Goal: Obtain resource: Download file/media

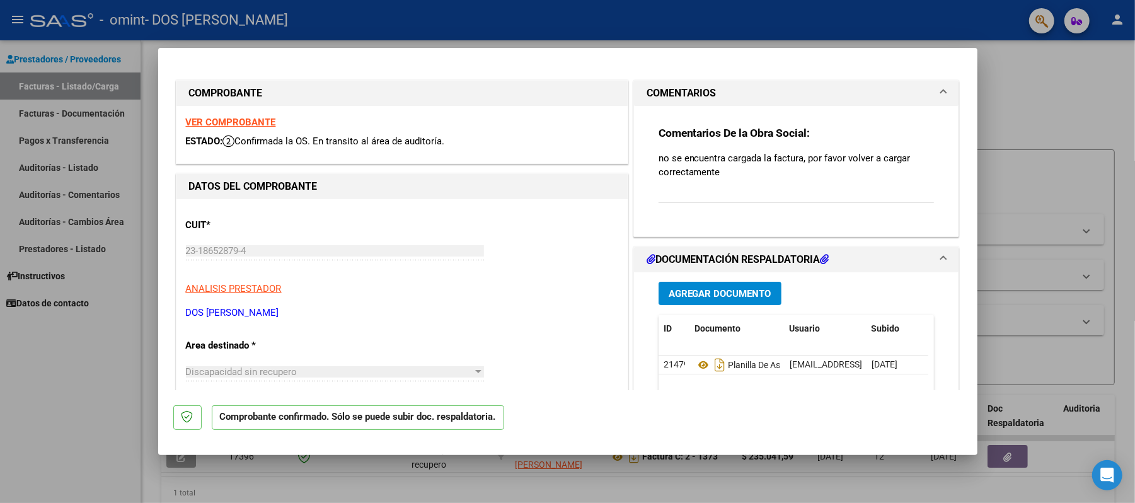
click at [256, 122] on strong "VER COMPROBANTE" at bounding box center [231, 122] width 90 height 11
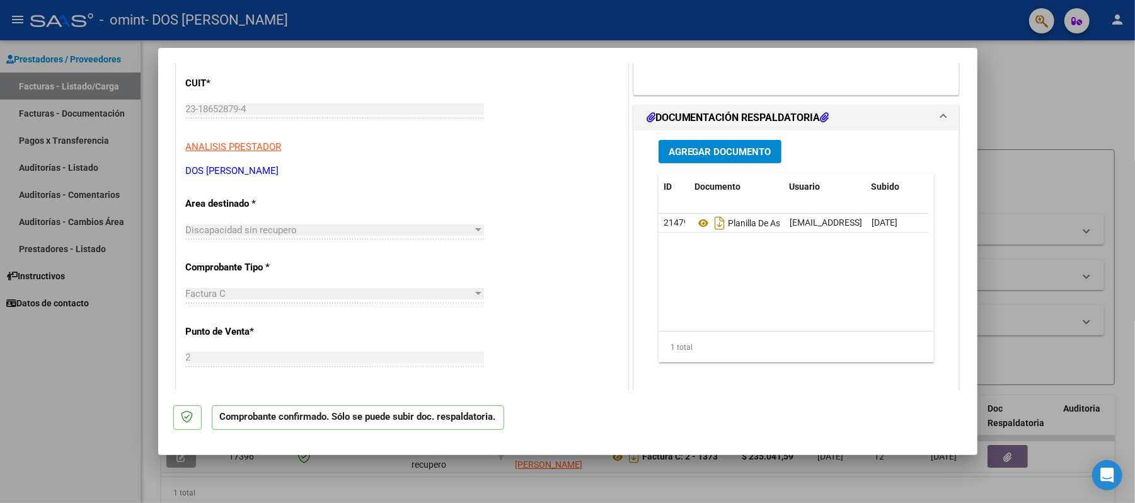
scroll to position [142, 0]
click at [475, 228] on div at bounding box center [478, 229] width 6 height 3
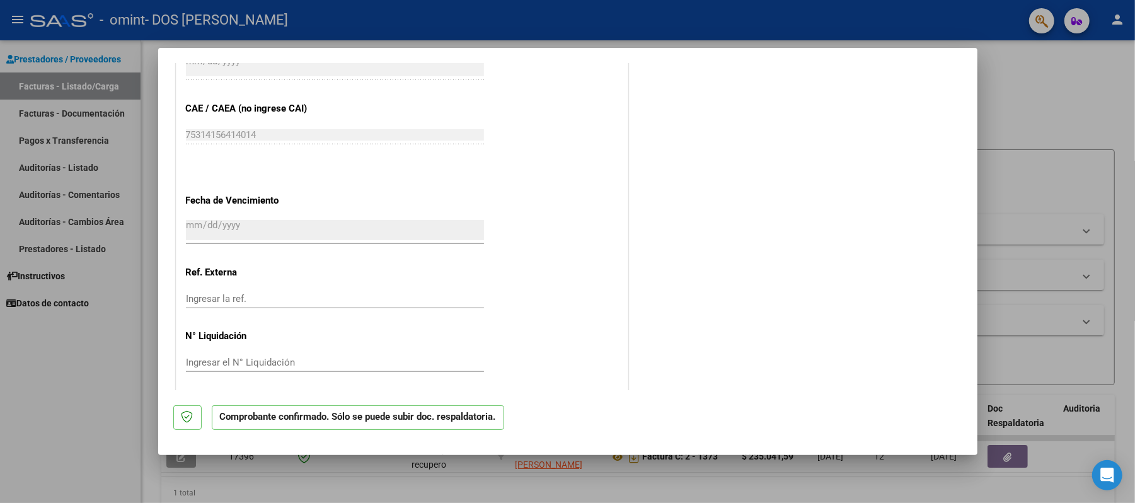
scroll to position [634, 0]
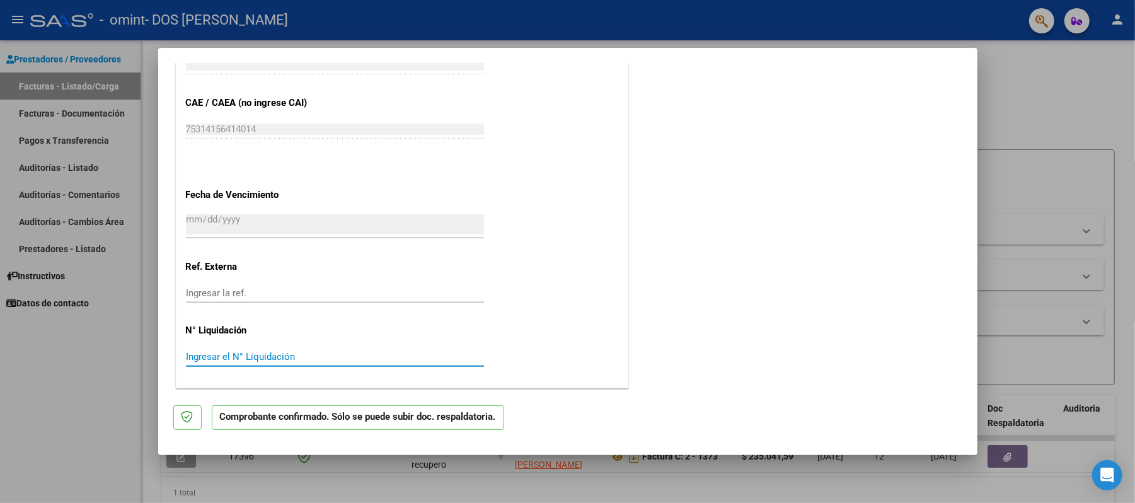
click at [236, 354] on input "Ingresar el N° Liquidación" at bounding box center [335, 356] width 298 height 11
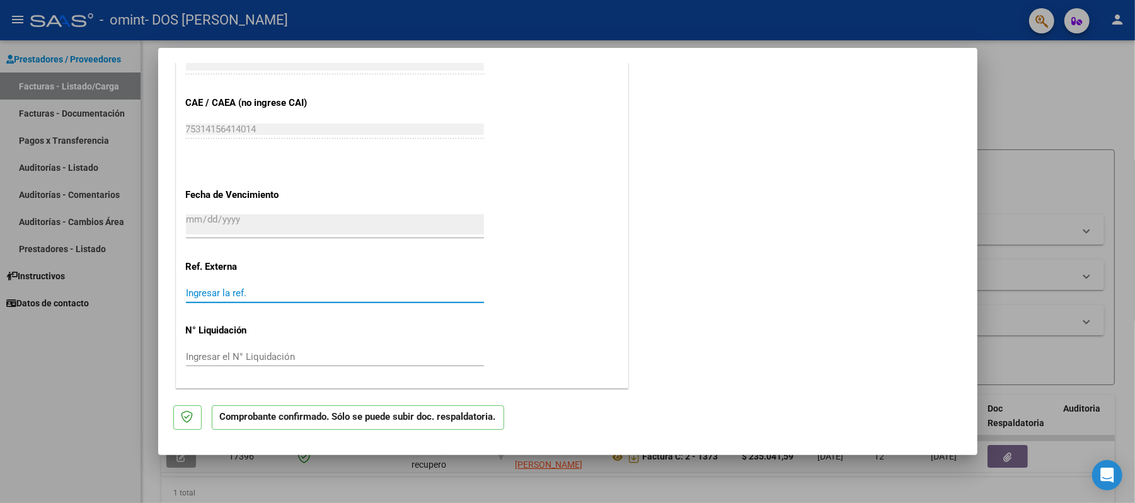
click at [217, 291] on input "Ingresar la ref." at bounding box center [335, 292] width 298 height 11
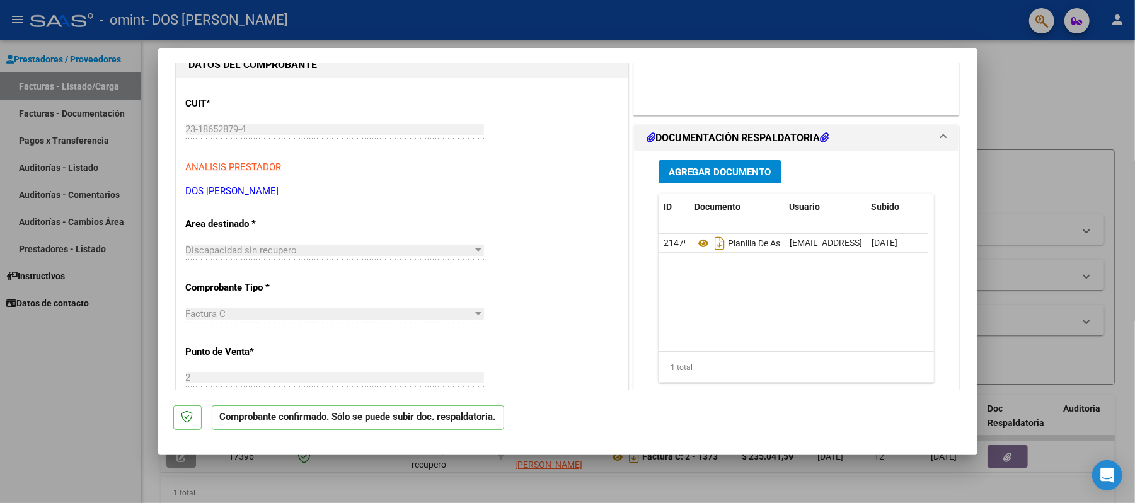
scroll to position [0, 0]
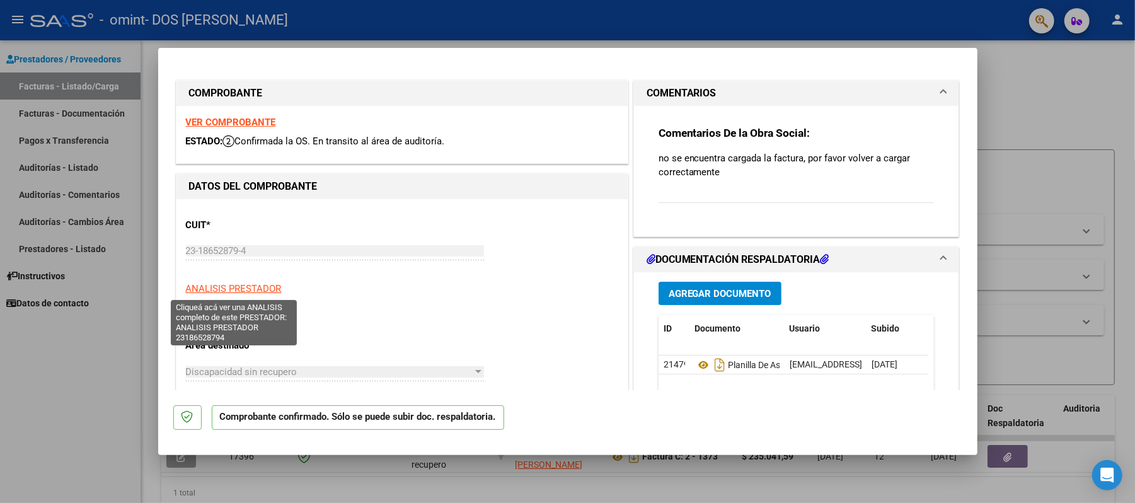
click at [217, 291] on span "ANALISIS PRESTADOR" at bounding box center [234, 288] width 96 height 11
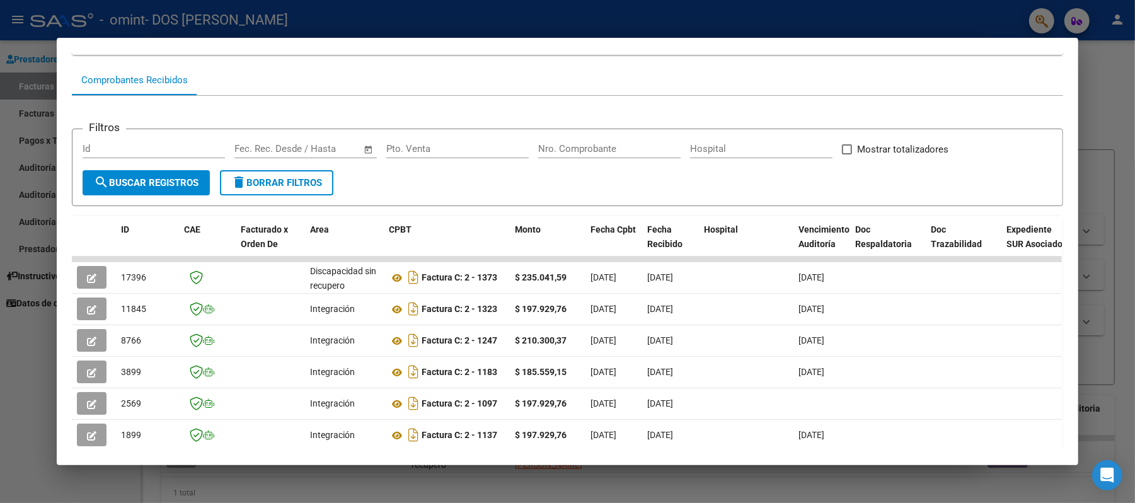
scroll to position [112, 0]
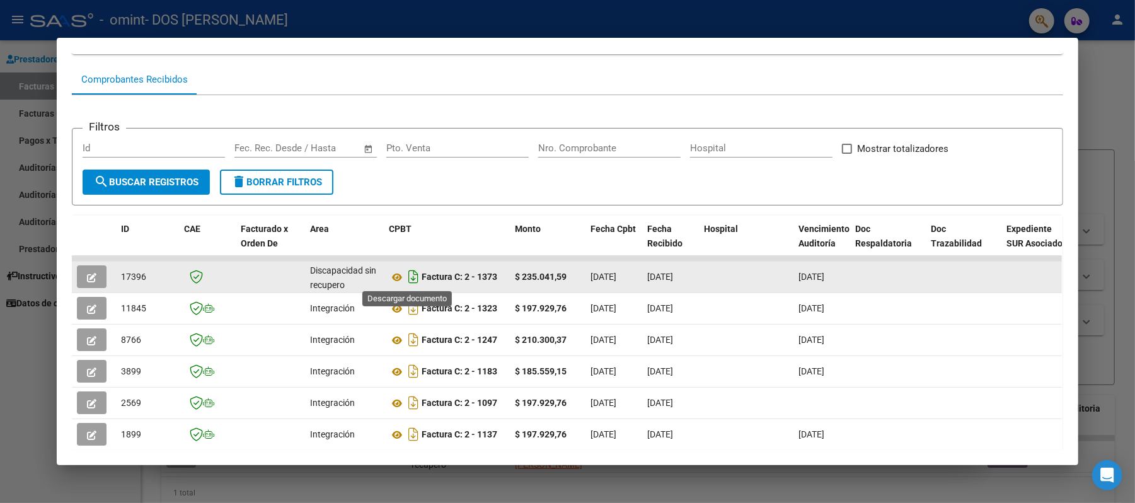
click at [406, 281] on icon "Descargar documento" at bounding box center [413, 277] width 16 height 20
click at [87, 279] on icon "button" at bounding box center [91, 277] width 9 height 9
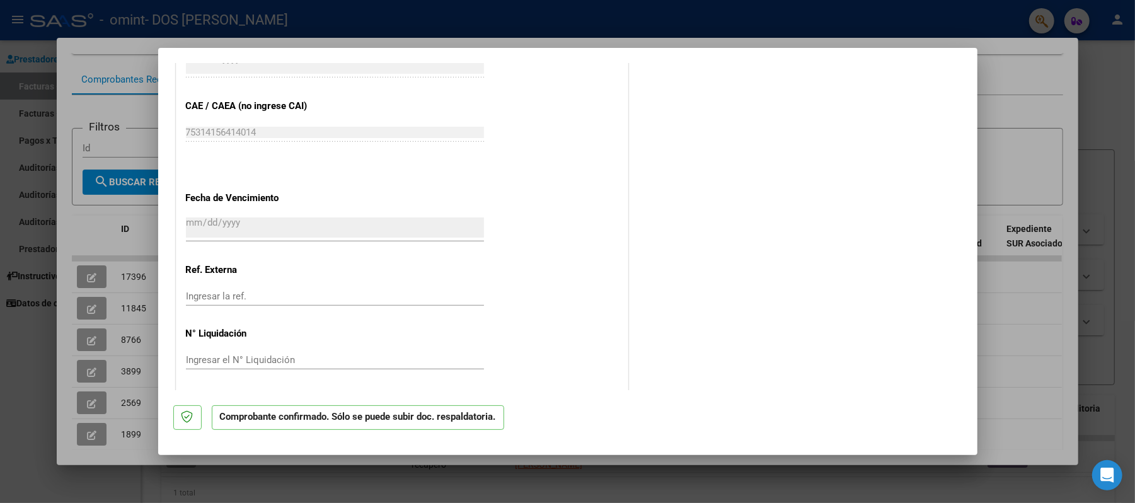
scroll to position [634, 0]
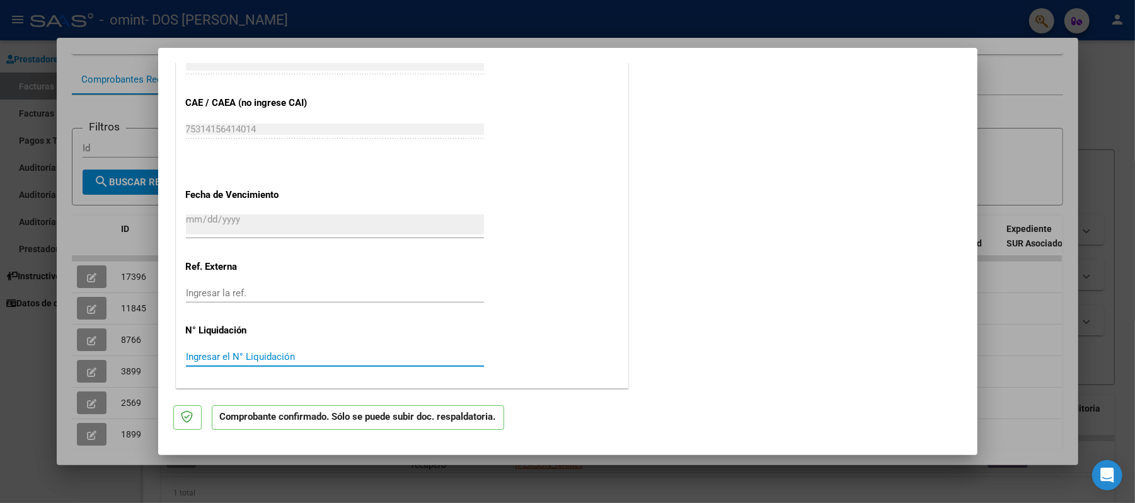
click at [233, 356] on input "Ingresar el N° Liquidación" at bounding box center [335, 356] width 298 height 11
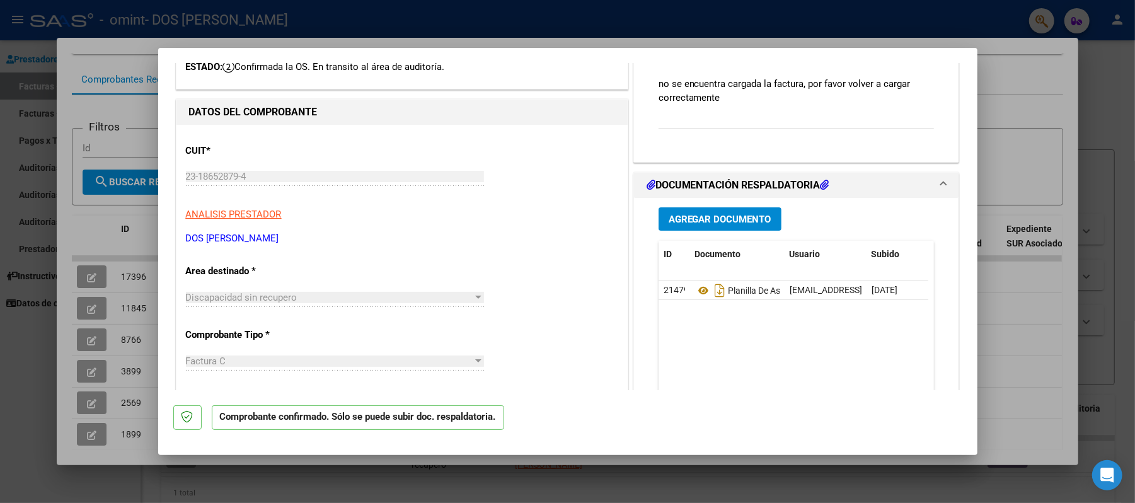
scroll to position [0, 0]
